Goal: Use online tool/utility: Utilize a website feature to perform a specific function

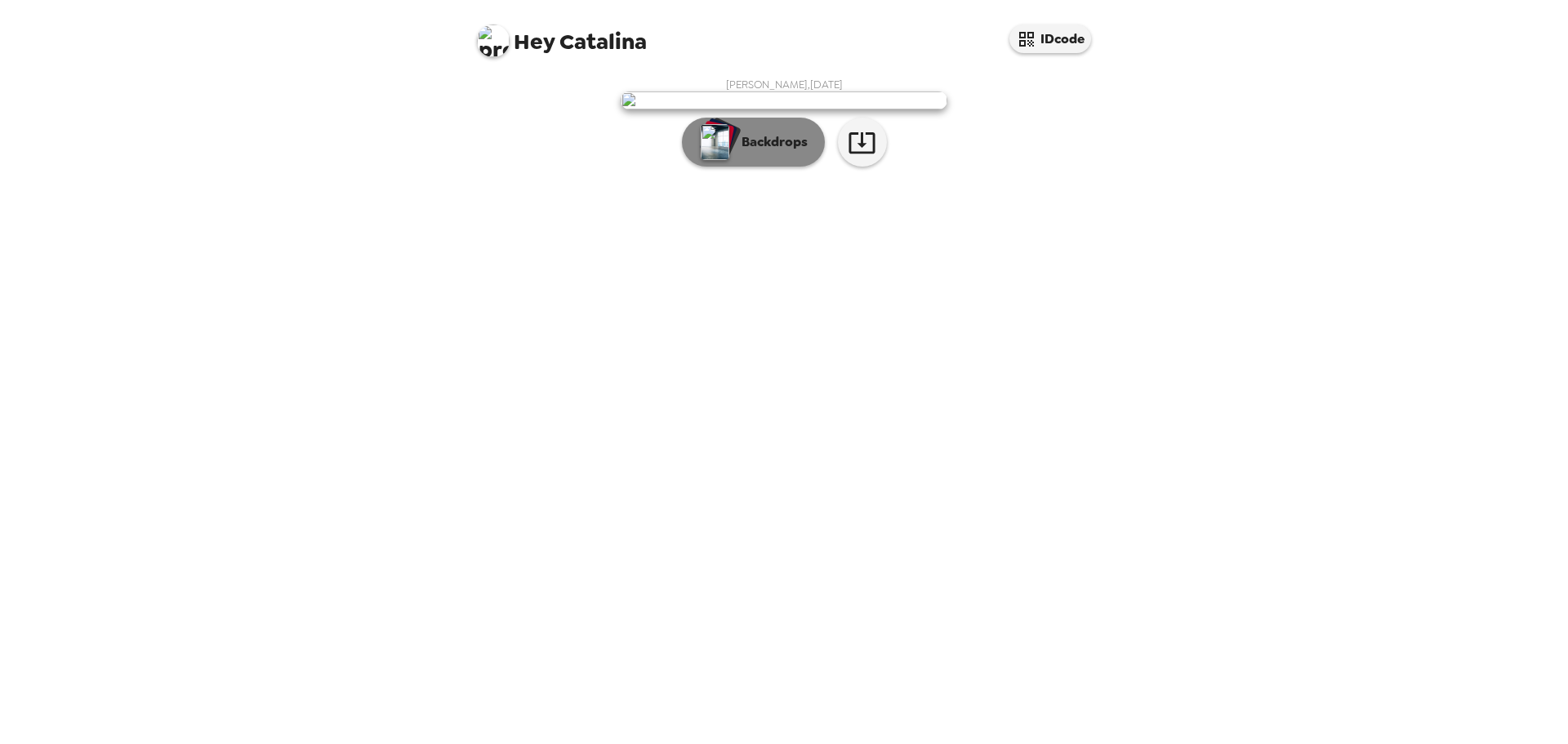
click at [788, 152] on p "Backdrops" at bounding box center [771, 143] width 75 height 20
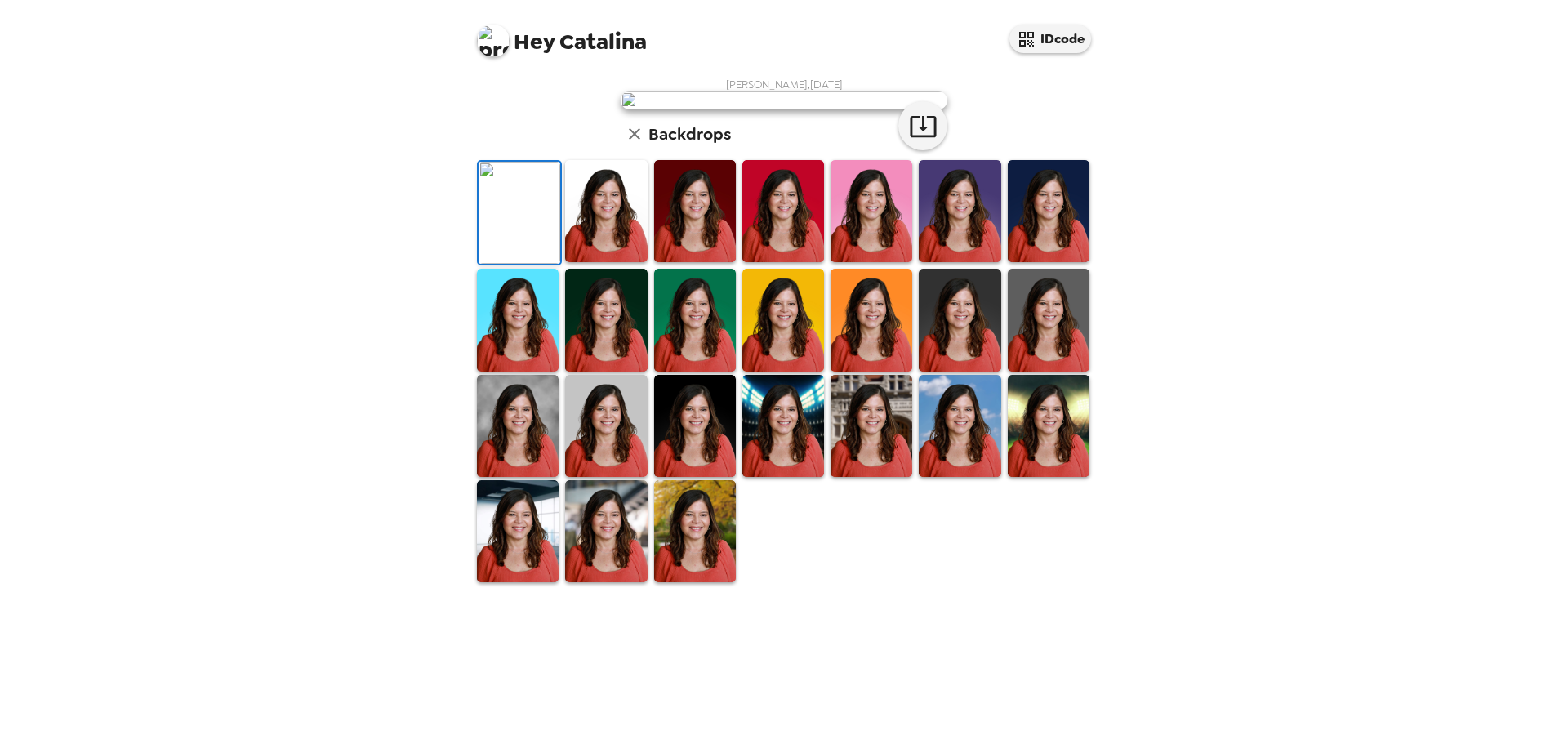
click at [596, 262] on img at bounding box center [606, 211] width 82 height 102
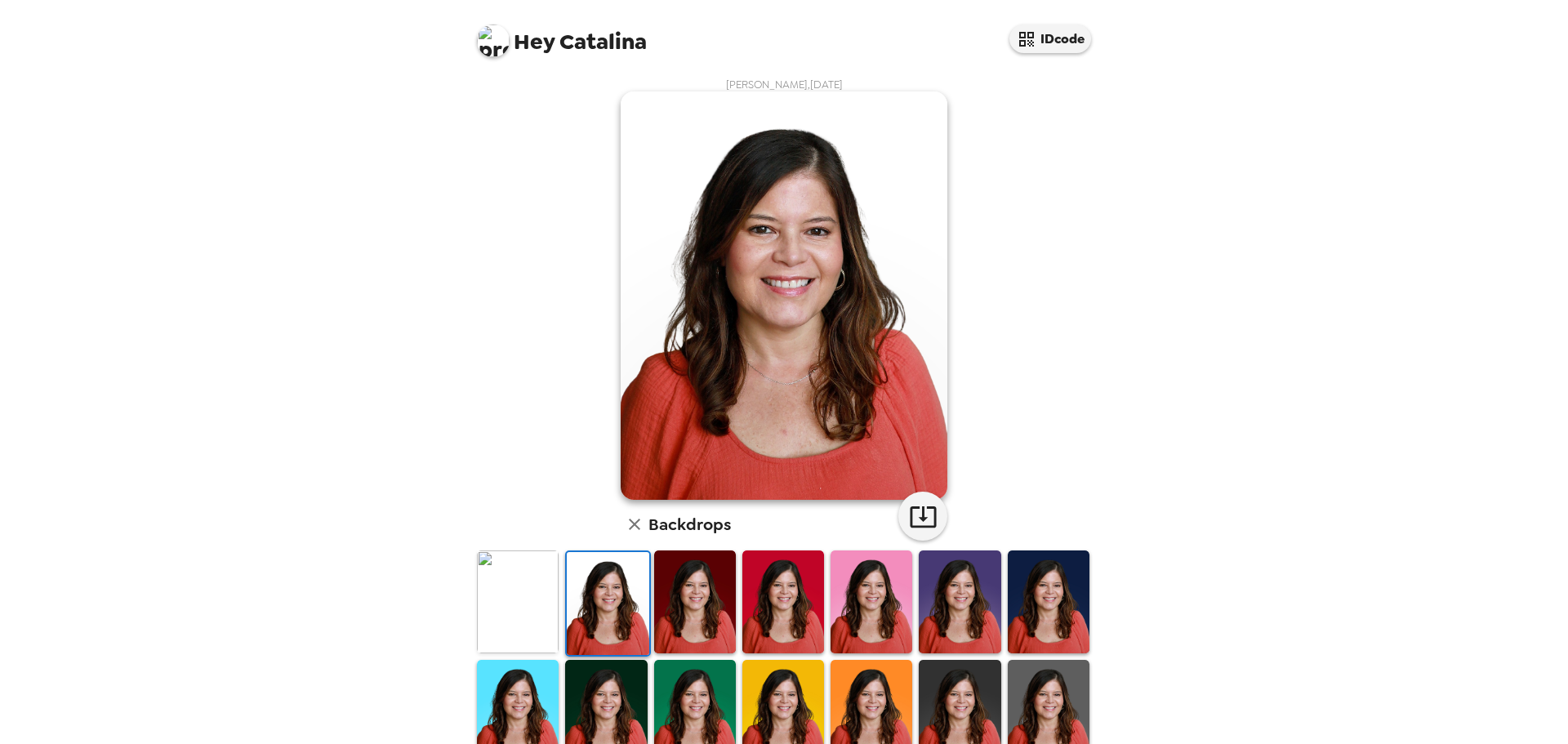
click at [674, 602] on img at bounding box center [694, 601] width 82 height 102
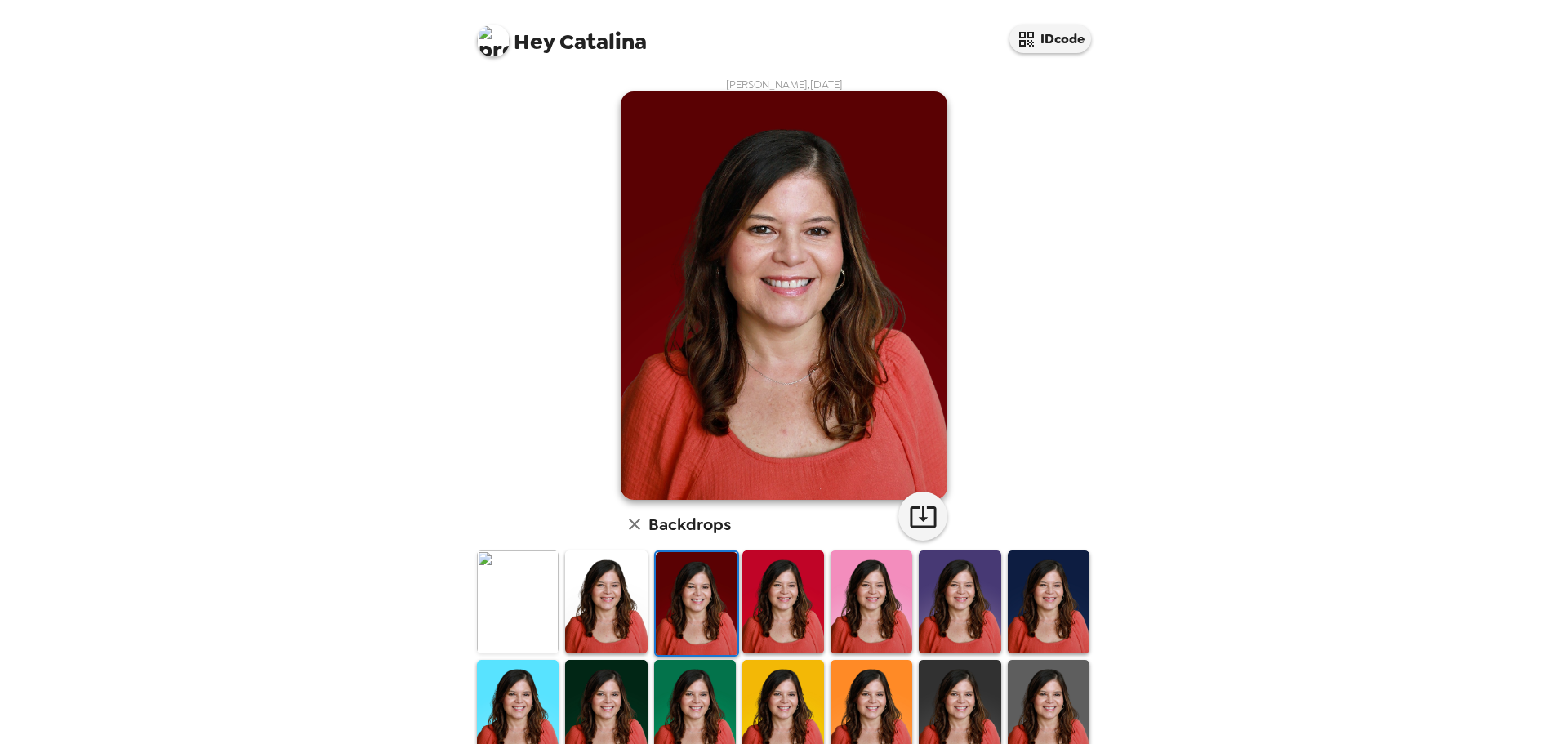
click at [773, 605] on img at bounding box center [783, 601] width 82 height 102
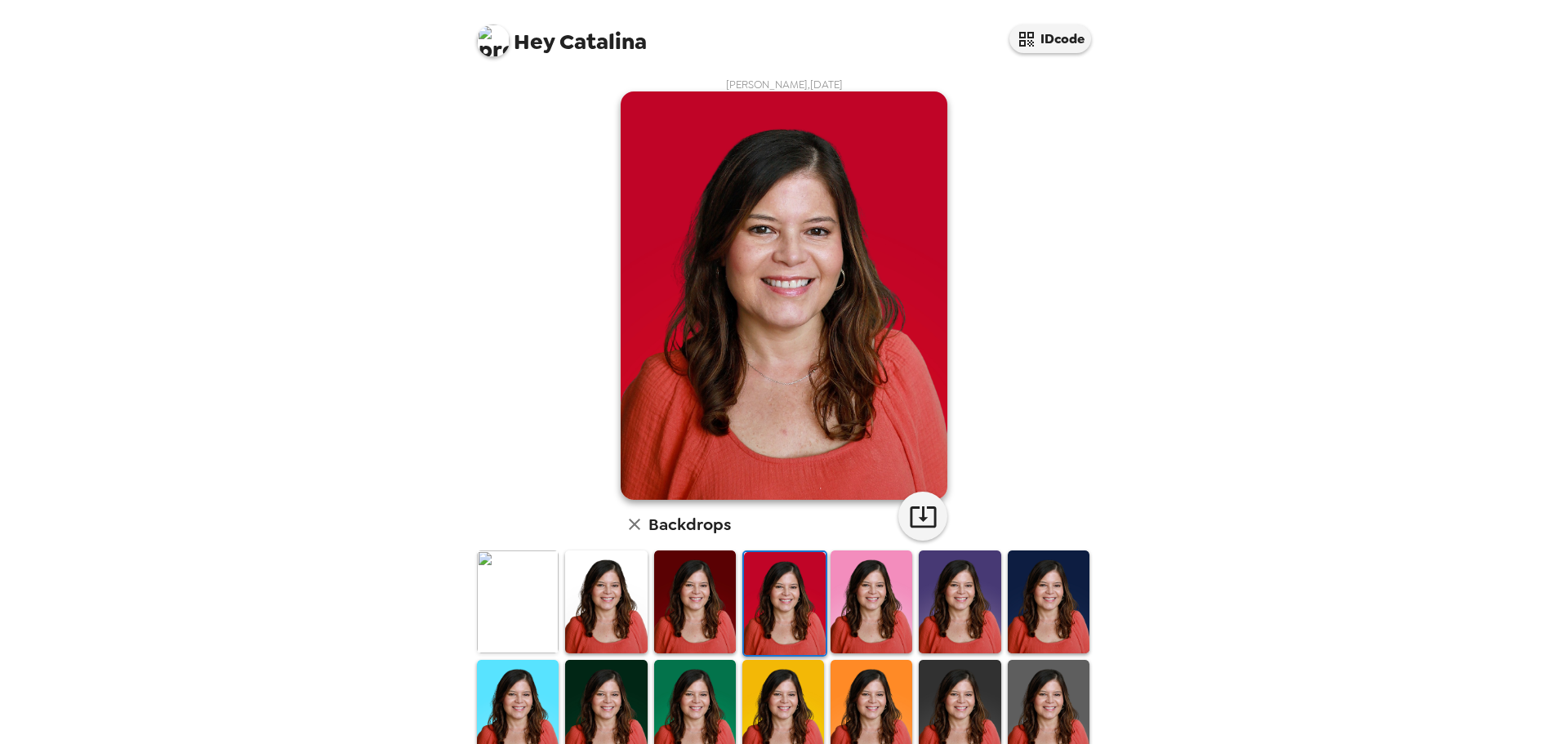
click at [869, 605] on img at bounding box center [871, 601] width 82 height 102
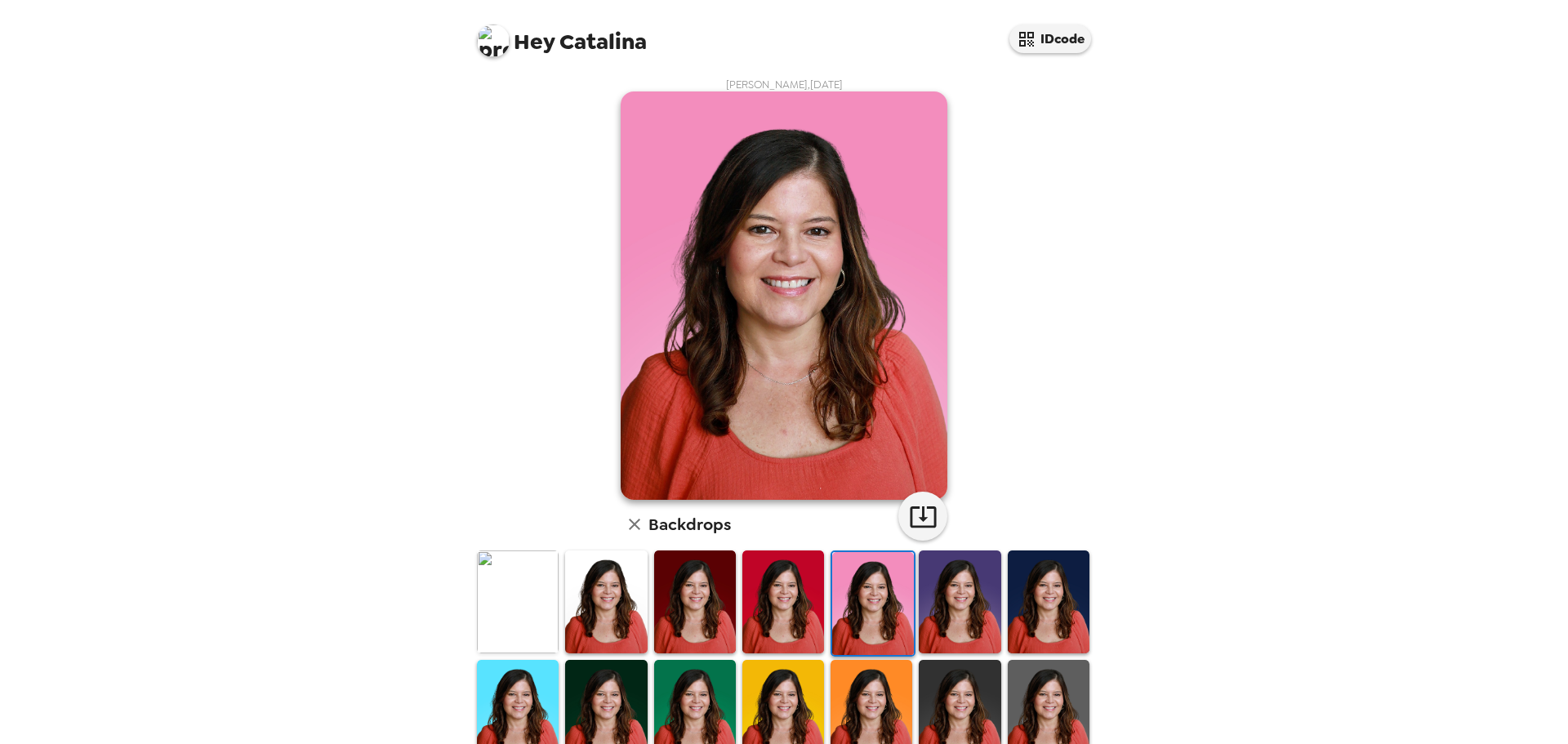
click at [960, 607] on img at bounding box center [959, 601] width 82 height 102
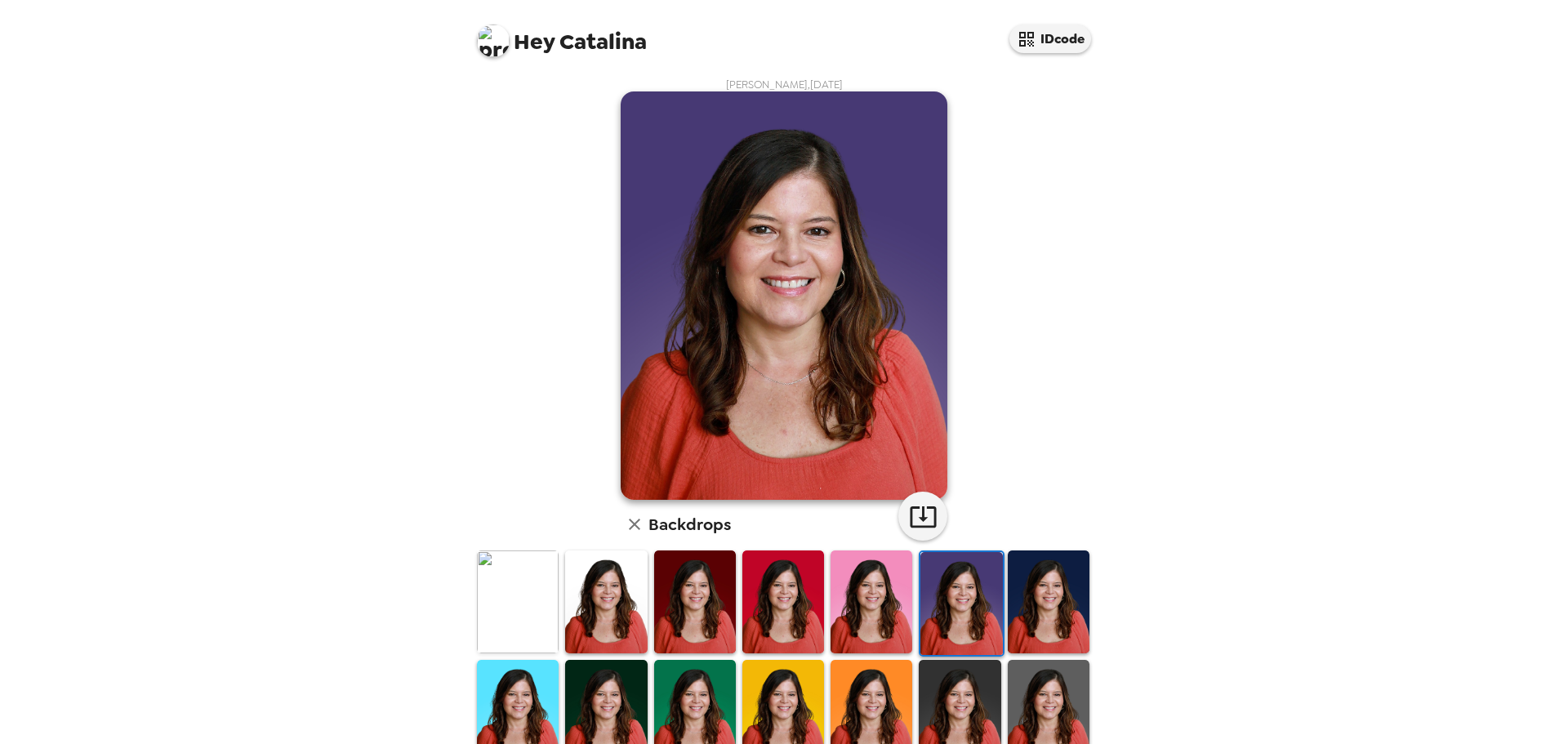
click at [1030, 602] on img at bounding box center [1048, 601] width 82 height 102
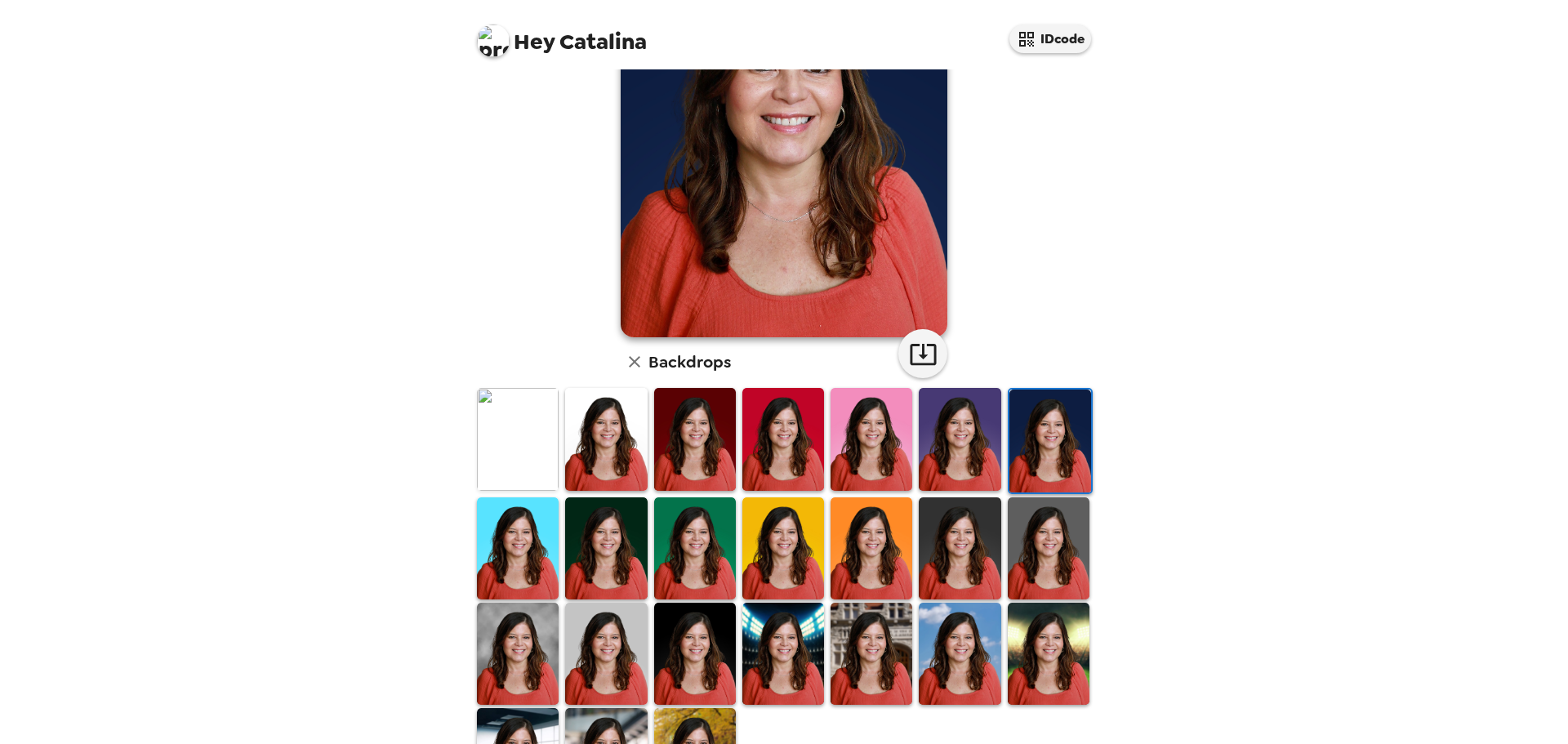
scroll to position [163, 0]
click at [524, 535] on img at bounding box center [517, 547] width 82 height 102
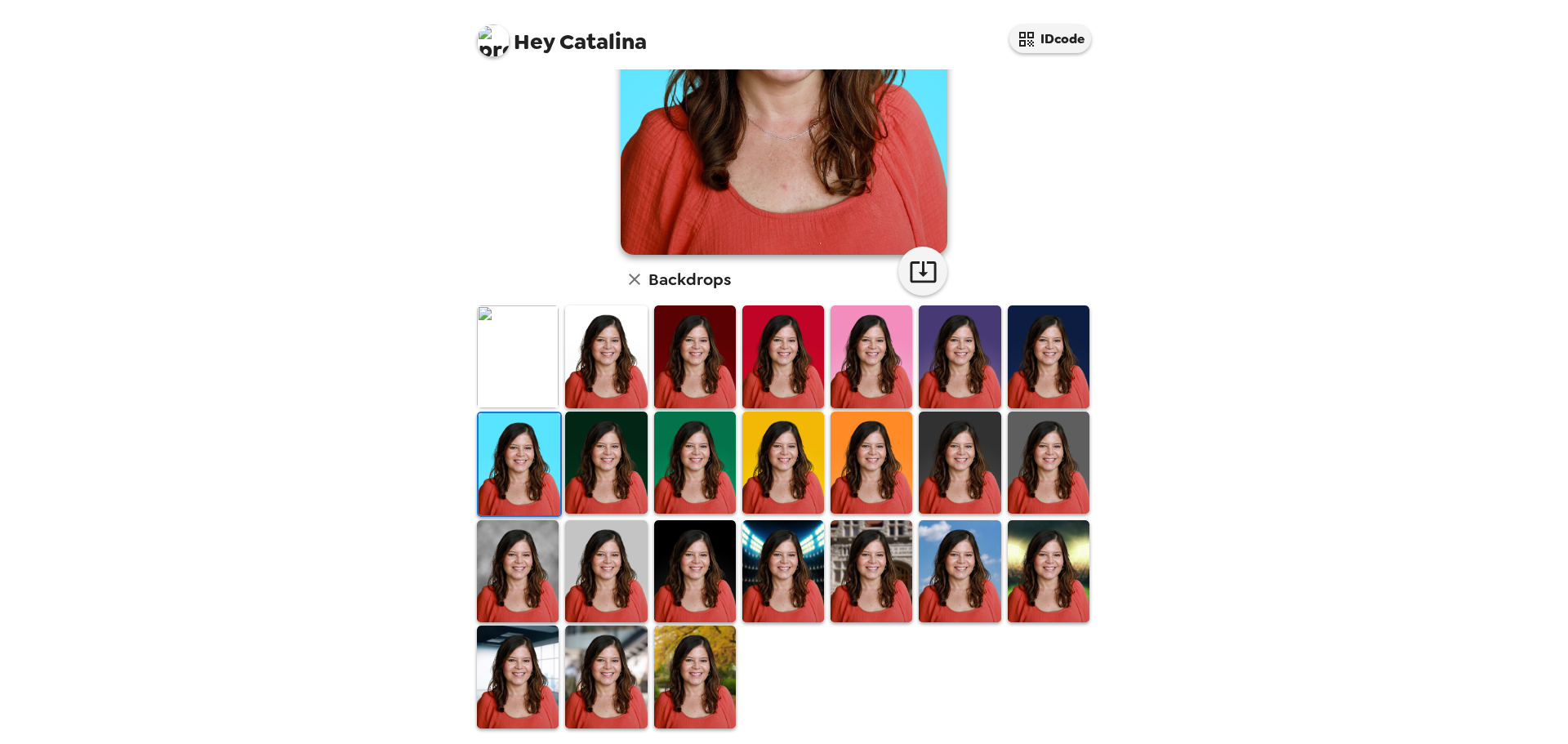
scroll to position [247, 0]
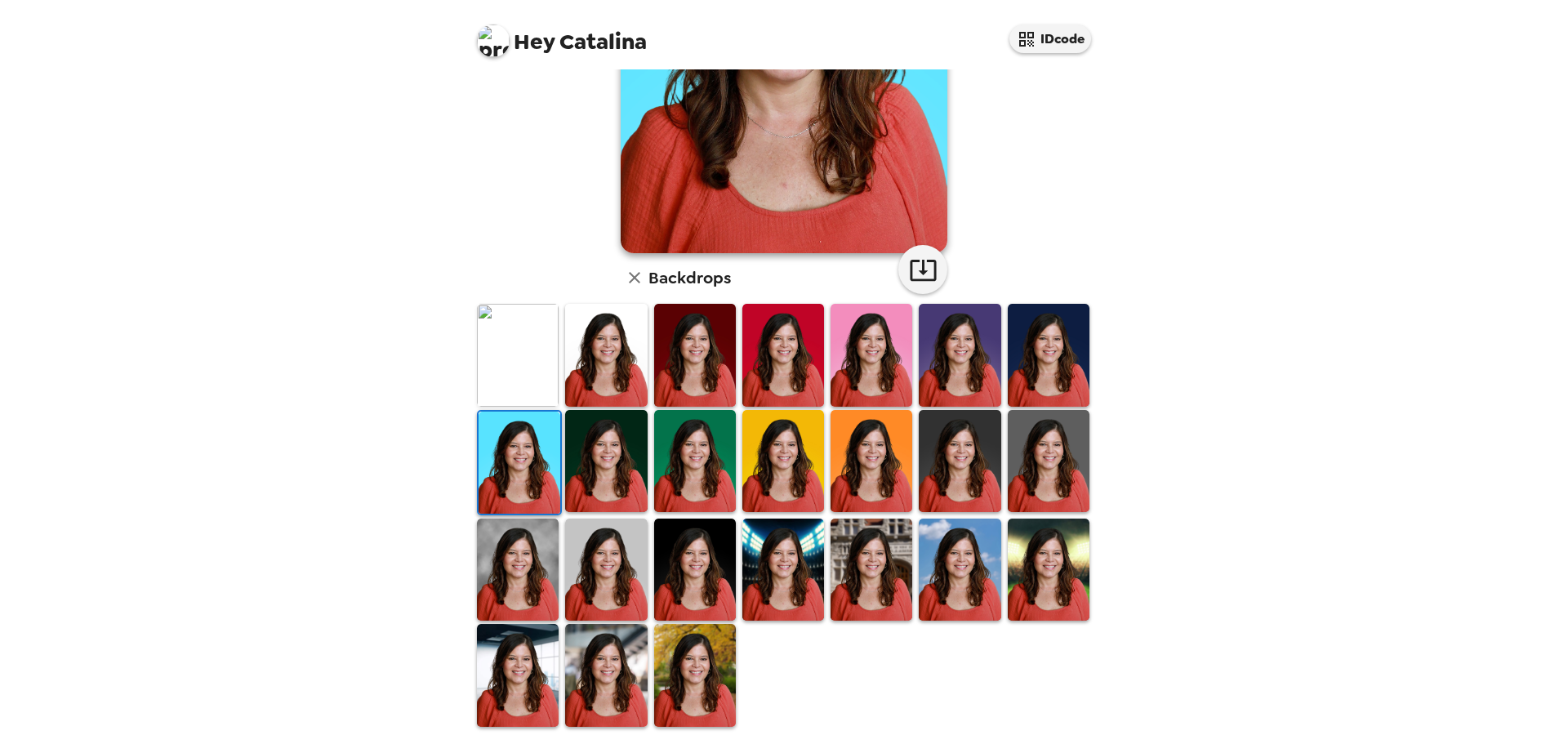
click at [606, 668] on img at bounding box center [606, 675] width 82 height 102
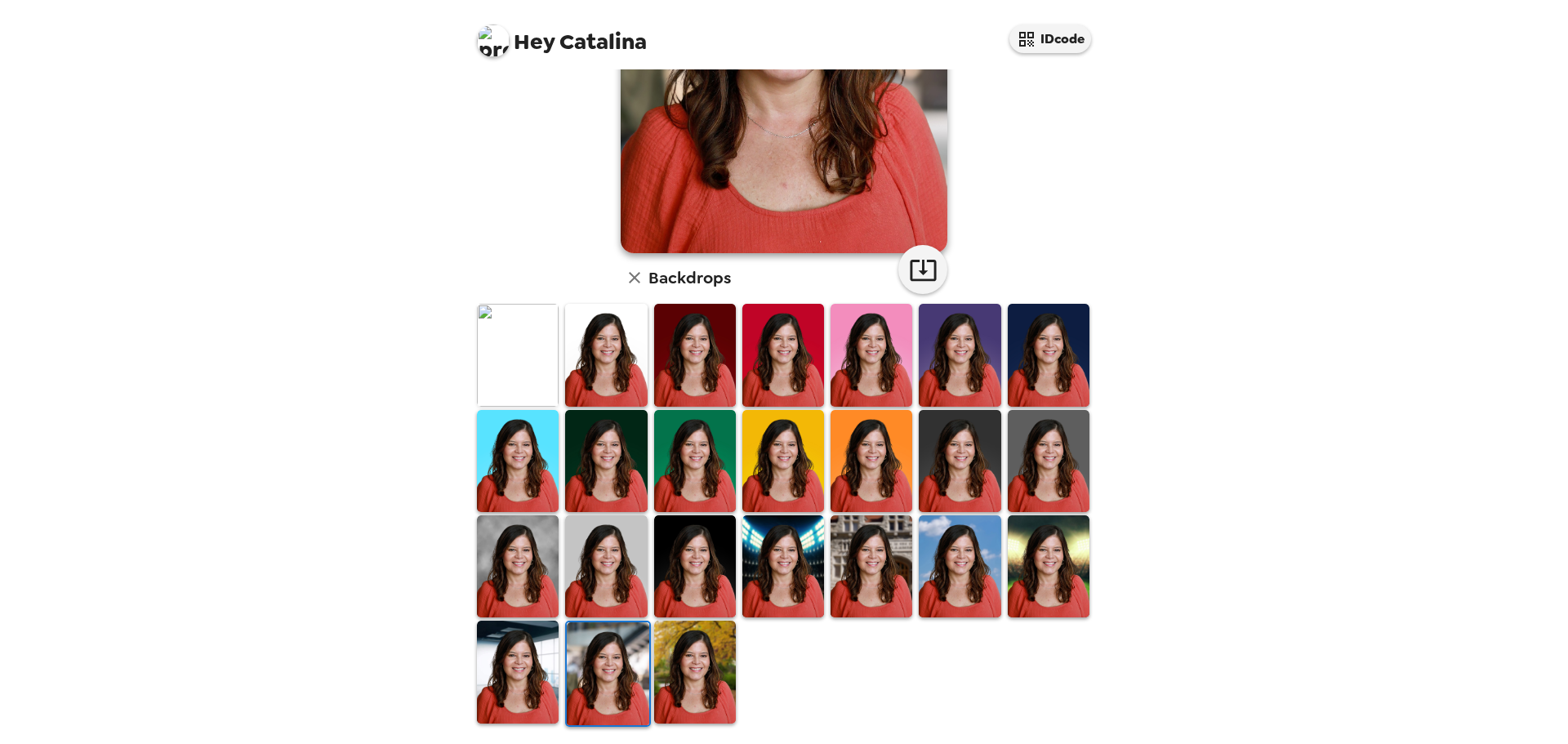
drag, startPoint x: 696, startPoint y: 653, endPoint x: 1247, endPoint y: 519, distance: 567.1
click at [696, 653] on img at bounding box center [694, 671] width 82 height 102
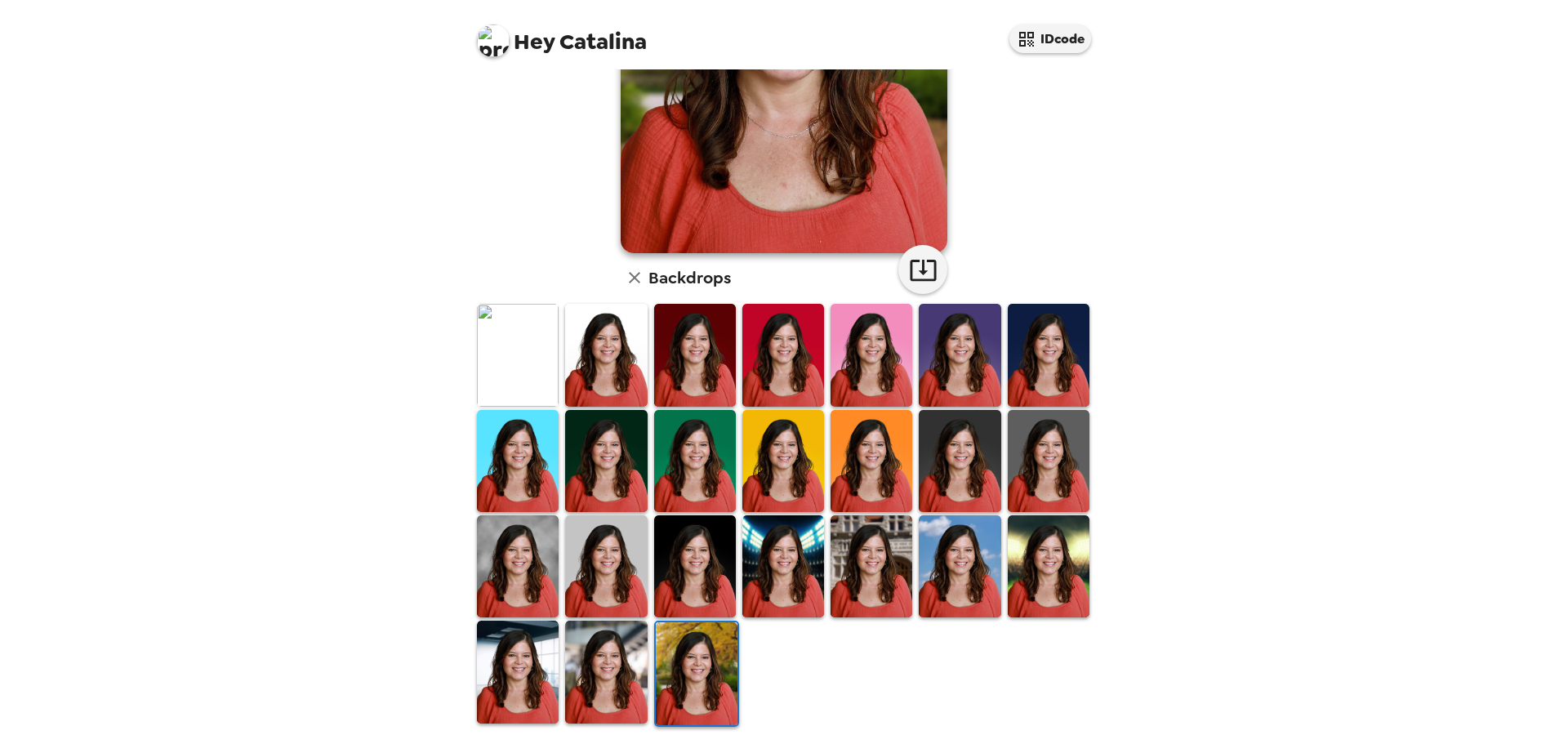
click at [616, 353] on img at bounding box center [606, 355] width 82 height 102
